Goal: Task Accomplishment & Management: Manage account settings

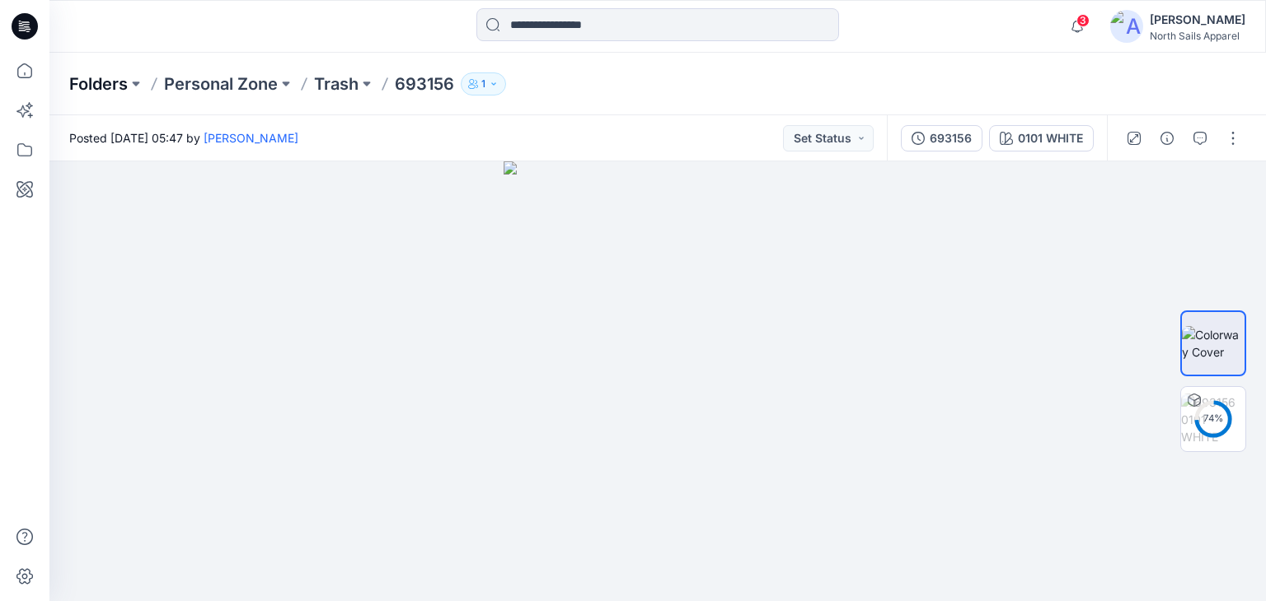
click at [110, 82] on p "Folders" at bounding box center [98, 84] width 59 height 23
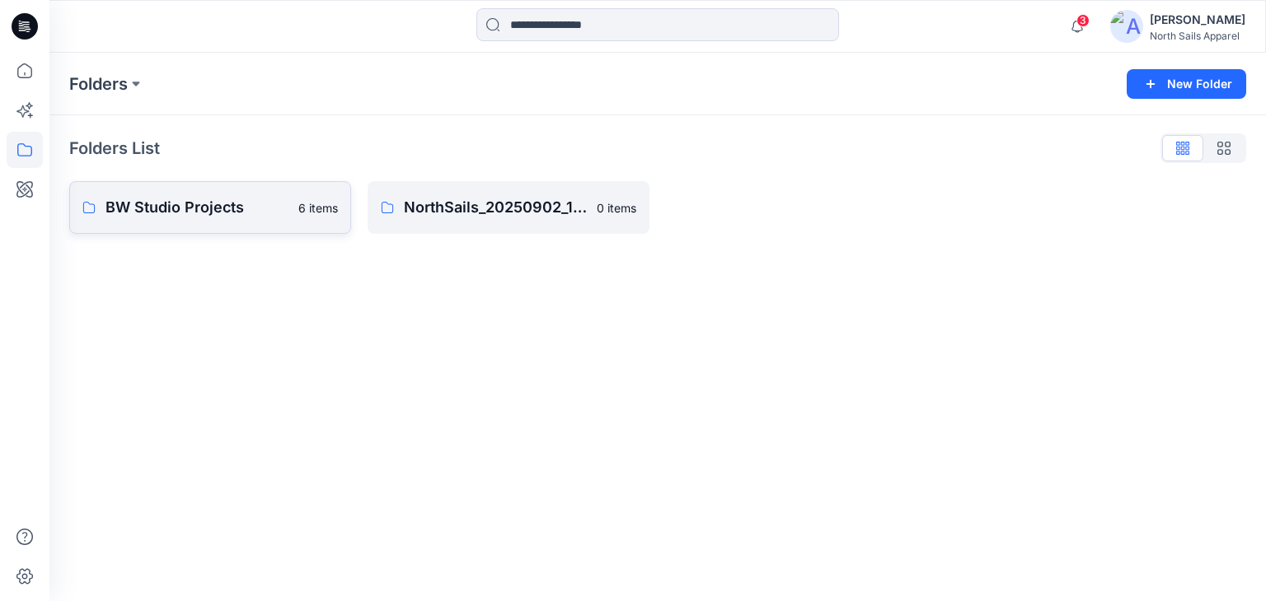
click at [218, 212] on p "BW Studio Projects" at bounding box center [196, 207] width 183 height 23
click at [531, 201] on p "NorthSails_20250902_150_GC" at bounding box center [507, 207] width 206 height 23
click at [623, 212] on button "button" at bounding box center [623, 207] width 26 height 26
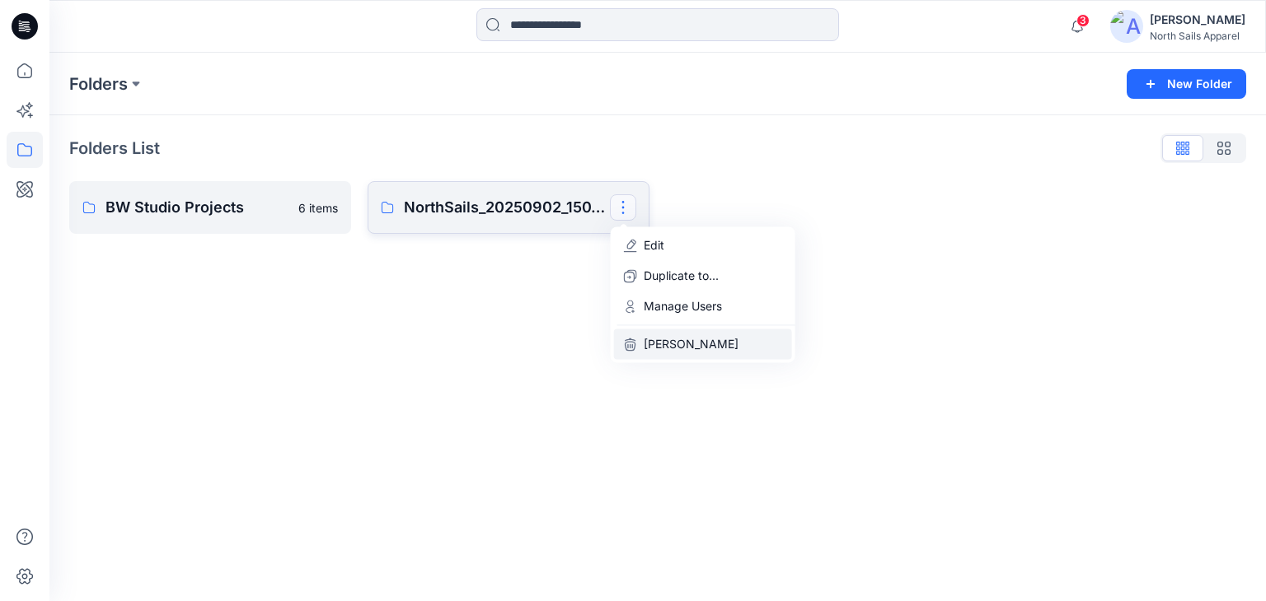
click at [676, 340] on p "[PERSON_NAME]" at bounding box center [691, 343] width 95 height 17
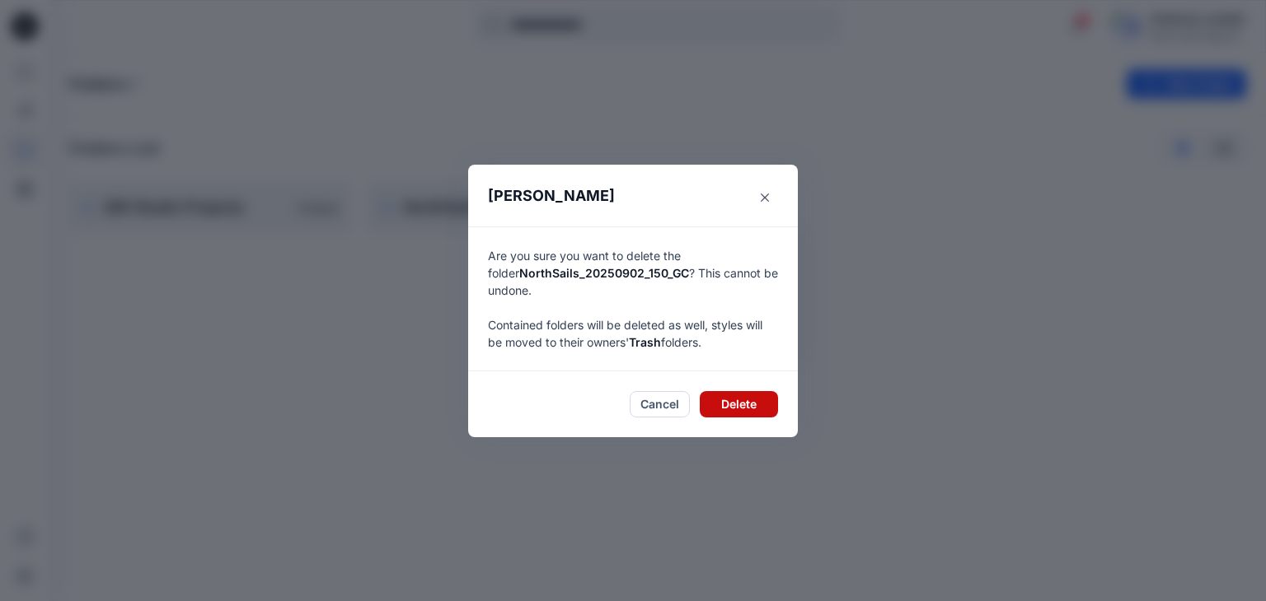
click at [744, 396] on button "Delete" at bounding box center [739, 404] width 78 height 26
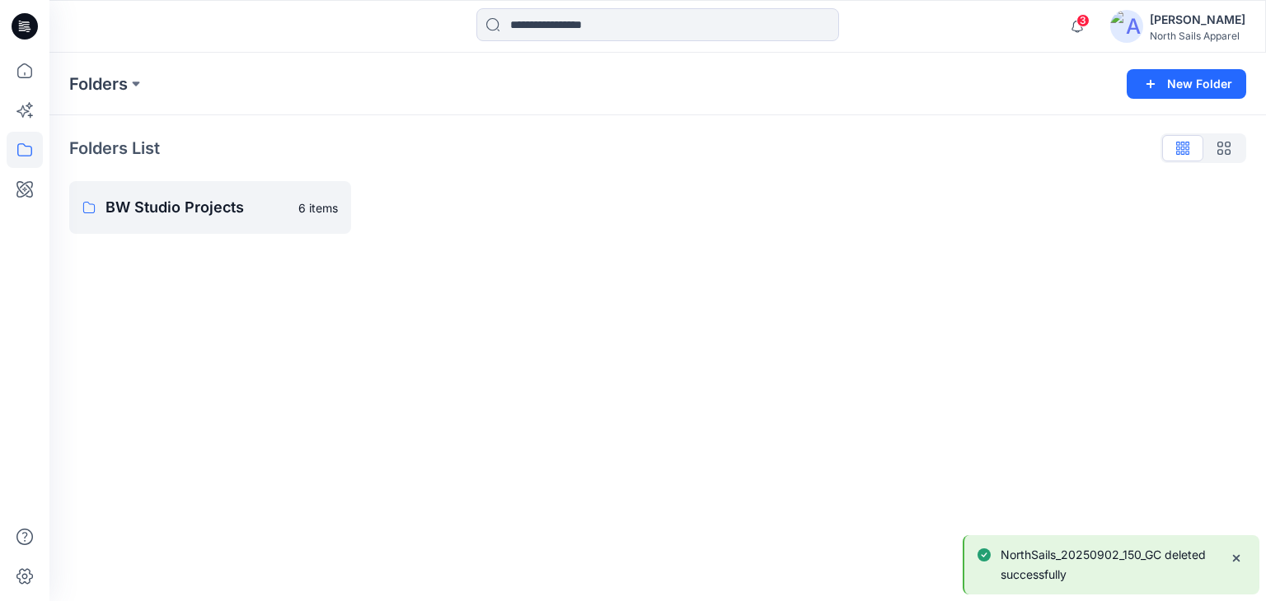
click at [677, 373] on div "Folders New Folder Folders List BW Studio Projects 6 items" at bounding box center [657, 327] width 1216 height 549
